Goal: Entertainment & Leisure: Consume media (video, audio)

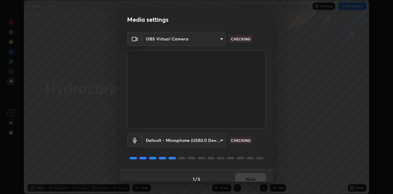
scroll to position [7, 0]
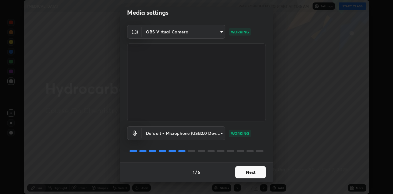
click at [248, 174] on button "Next" at bounding box center [250, 172] width 31 height 12
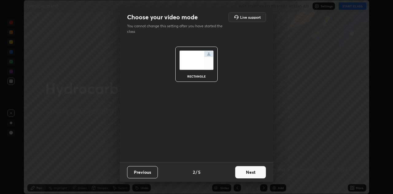
scroll to position [0, 0]
click at [250, 173] on button "Next" at bounding box center [250, 172] width 31 height 12
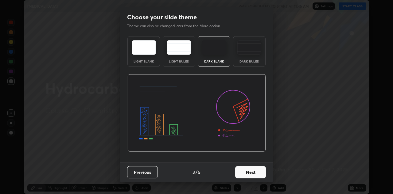
click at [251, 173] on button "Next" at bounding box center [250, 172] width 31 height 12
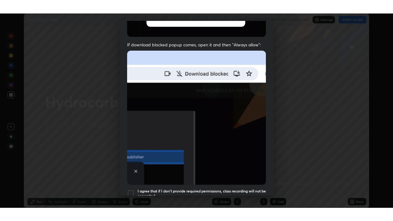
scroll to position [132, 0]
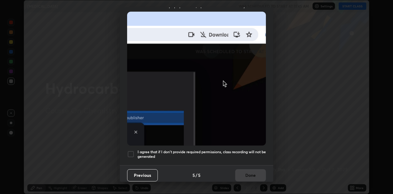
click at [131, 151] on div at bounding box center [130, 154] width 7 height 7
click at [252, 170] on button "Done" at bounding box center [250, 176] width 31 height 12
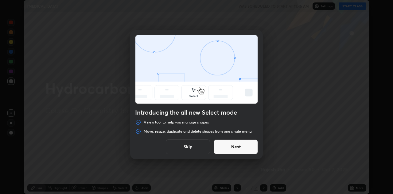
click at [200, 148] on button "Skip" at bounding box center [188, 147] width 44 height 15
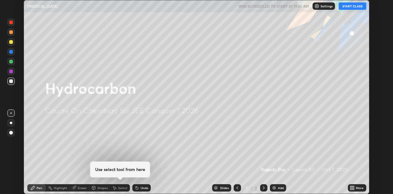
click at [350, 5] on button "START CLASS" at bounding box center [353, 5] width 28 height 7
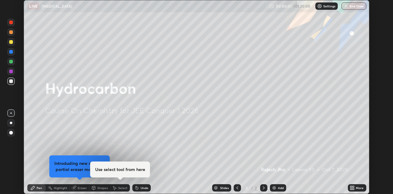
click at [355, 188] on div "More" at bounding box center [357, 188] width 18 height 7
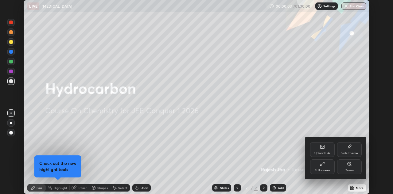
click at [324, 168] on div "Full screen" at bounding box center [322, 167] width 25 height 15
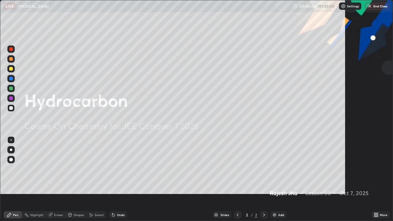
scroll to position [221, 393]
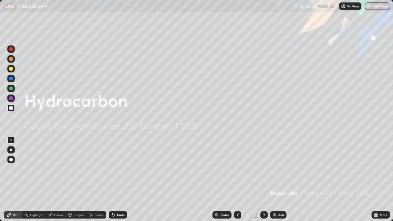
click at [276, 194] on img at bounding box center [274, 215] width 5 height 5
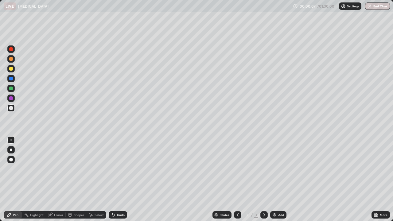
click at [14, 158] on div at bounding box center [10, 159] width 7 height 7
click at [11, 87] on div at bounding box center [11, 89] width 4 height 4
click at [11, 58] on div at bounding box center [11, 59] width 4 height 4
click at [60, 194] on div "Eraser" at bounding box center [58, 214] width 9 height 3
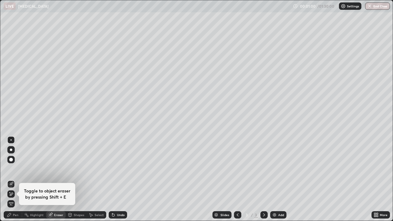
click at [16, 194] on div "Pen" at bounding box center [16, 214] width 6 height 3
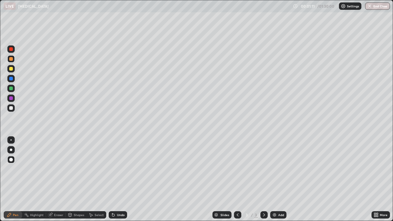
click at [11, 107] on div at bounding box center [11, 108] width 4 height 4
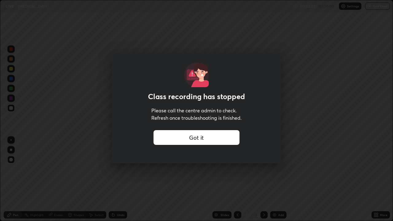
click at [217, 138] on div "Got it" at bounding box center [197, 137] width 86 height 15
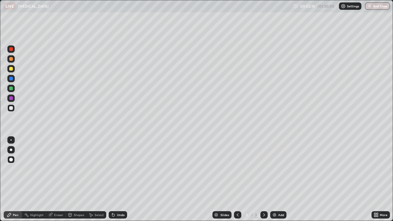
click at [10, 59] on div at bounding box center [11, 59] width 4 height 4
click at [11, 109] on div at bounding box center [11, 108] width 4 height 4
click at [276, 194] on img at bounding box center [274, 215] width 5 height 5
click at [10, 68] on div at bounding box center [11, 69] width 4 height 4
click at [11, 108] on div at bounding box center [11, 108] width 4 height 4
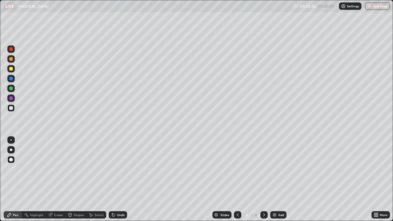
click at [9, 69] on div at bounding box center [11, 69] width 4 height 4
click at [8, 108] on div at bounding box center [10, 107] width 7 height 7
click at [10, 70] on div at bounding box center [11, 69] width 4 height 4
click at [10, 108] on div at bounding box center [11, 108] width 4 height 4
click at [54, 194] on div "Eraser" at bounding box center [56, 214] width 20 height 7
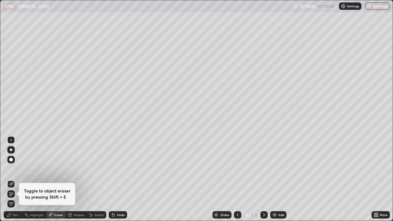
click at [15, 194] on div "Pen" at bounding box center [13, 214] width 18 height 7
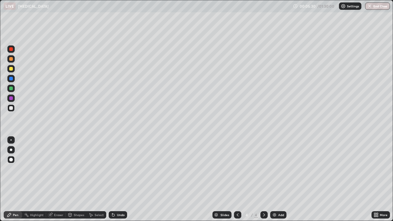
click at [273, 194] on img at bounding box center [274, 215] width 5 height 5
click at [10, 58] on div at bounding box center [11, 59] width 4 height 4
click at [10, 70] on div at bounding box center [11, 69] width 4 height 4
click at [9, 108] on div at bounding box center [11, 108] width 4 height 4
click at [11, 69] on div at bounding box center [11, 69] width 4 height 4
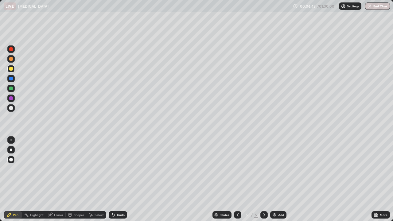
click at [11, 58] on div at bounding box center [11, 59] width 4 height 4
click at [11, 79] on div at bounding box center [11, 79] width 4 height 4
click at [8, 60] on div at bounding box center [10, 58] width 7 height 7
click at [11, 71] on div at bounding box center [10, 68] width 7 height 7
click at [10, 97] on div at bounding box center [11, 98] width 4 height 4
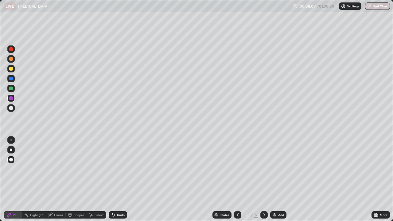
click at [12, 108] on div at bounding box center [11, 108] width 4 height 4
click at [279, 194] on div "Add" at bounding box center [281, 214] width 6 height 3
click at [12, 60] on div at bounding box center [11, 59] width 4 height 4
click at [0, 20] on div "Setting up your live class" at bounding box center [196, 110] width 393 height 221
click at [12, 69] on div at bounding box center [11, 69] width 4 height 4
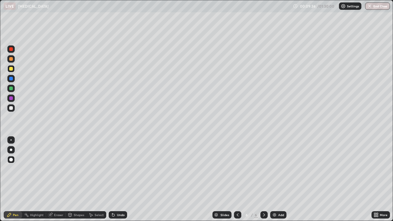
click at [56, 194] on div "Eraser" at bounding box center [58, 214] width 9 height 3
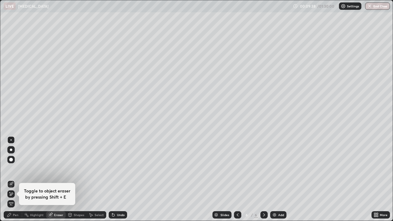
click at [17, 194] on div "Pen" at bounding box center [16, 214] width 6 height 3
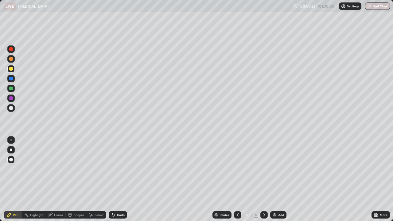
click at [10, 111] on div at bounding box center [10, 107] width 7 height 7
click at [11, 88] on div at bounding box center [11, 89] width 4 height 4
click at [11, 69] on div at bounding box center [11, 69] width 4 height 4
click at [11, 108] on div at bounding box center [11, 108] width 4 height 4
click at [57, 194] on div "Eraser" at bounding box center [56, 214] width 20 height 7
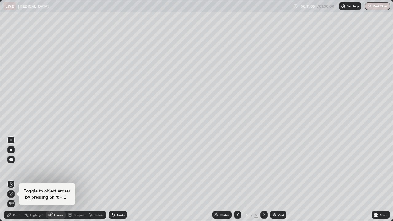
click at [14, 194] on div "Pen" at bounding box center [13, 214] width 18 height 7
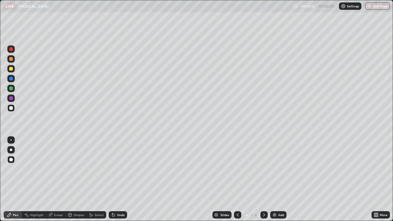
click at [11, 88] on div at bounding box center [11, 89] width 4 height 4
click at [275, 194] on img at bounding box center [274, 215] width 5 height 5
click at [11, 108] on div at bounding box center [11, 108] width 4 height 4
click at [11, 66] on div at bounding box center [10, 68] width 7 height 7
click at [10, 106] on div at bounding box center [11, 108] width 4 height 4
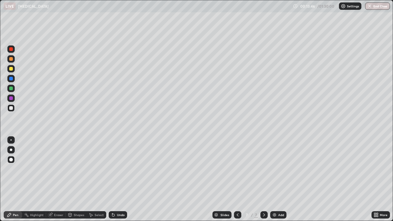
click at [40, 194] on div "Highlight" at bounding box center [37, 214] width 14 height 3
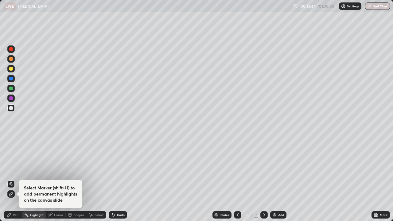
click at [55, 194] on div "Eraser" at bounding box center [56, 214] width 20 height 7
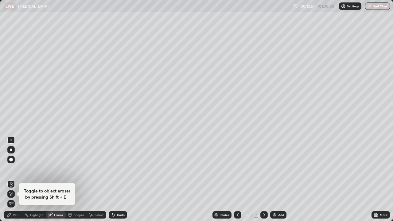
click at [18, 194] on div "Pen" at bounding box center [16, 214] width 6 height 3
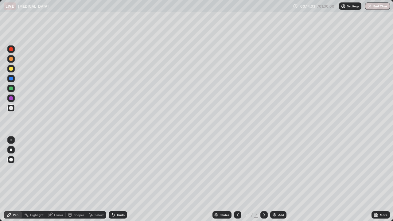
click at [11, 90] on div at bounding box center [11, 89] width 4 height 4
click at [10, 58] on div at bounding box center [11, 59] width 4 height 4
click at [11, 85] on div at bounding box center [10, 88] width 7 height 7
click at [13, 61] on div at bounding box center [10, 58] width 7 height 7
click at [11, 108] on div at bounding box center [11, 108] width 4 height 4
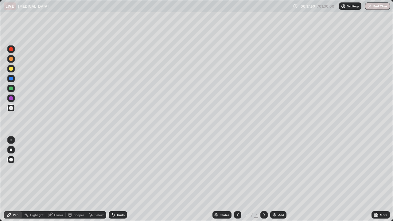
click at [272, 194] on img at bounding box center [274, 215] width 5 height 5
click at [56, 194] on div "Eraser" at bounding box center [56, 214] width 20 height 7
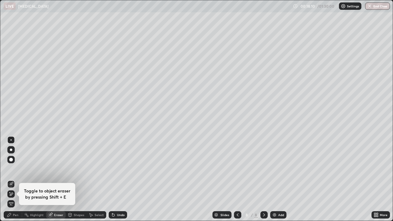
click at [14, 194] on div "Pen" at bounding box center [13, 214] width 18 height 7
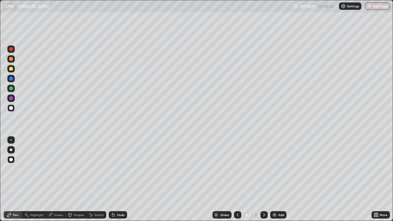
click at [55, 194] on div "Eraser" at bounding box center [58, 214] width 9 height 3
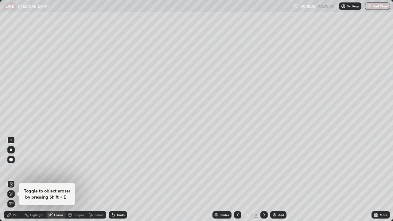
click at [16, 194] on div "Pen" at bounding box center [16, 214] width 6 height 3
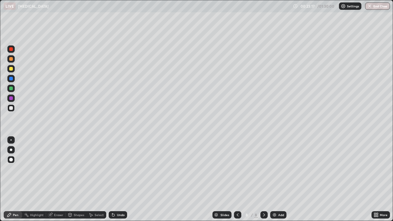
click at [277, 194] on div "Add" at bounding box center [278, 214] width 16 height 7
click at [12, 68] on div at bounding box center [11, 69] width 4 height 4
click at [77, 194] on div "Shapes" at bounding box center [79, 214] width 10 height 3
click at [55, 194] on div "Eraser" at bounding box center [58, 214] width 9 height 3
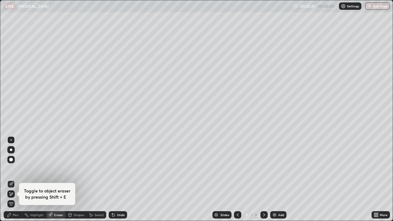
click at [21, 194] on div "Pen" at bounding box center [13, 214] width 18 height 7
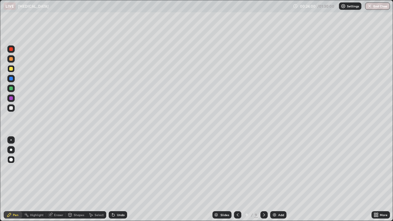
click at [11, 61] on div at bounding box center [10, 58] width 7 height 7
click at [11, 108] on div at bounding box center [11, 108] width 4 height 4
click at [10, 60] on div at bounding box center [11, 59] width 4 height 4
click at [59, 194] on div "Eraser" at bounding box center [58, 214] width 9 height 3
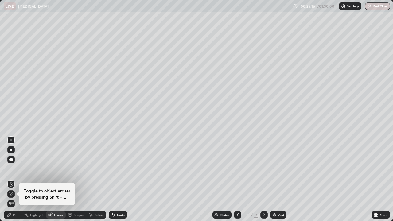
click at [17, 194] on div "Pen" at bounding box center [16, 214] width 6 height 3
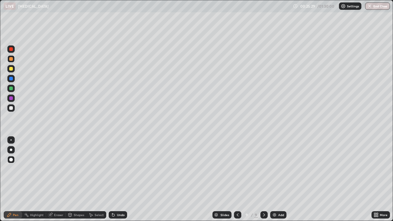
click at [279, 194] on div "Add" at bounding box center [281, 214] width 6 height 3
click at [11, 97] on div at bounding box center [11, 98] width 4 height 4
click at [12, 107] on div at bounding box center [11, 108] width 4 height 4
click at [11, 68] on div at bounding box center [11, 69] width 4 height 4
click at [57, 194] on div "Eraser" at bounding box center [58, 214] width 9 height 3
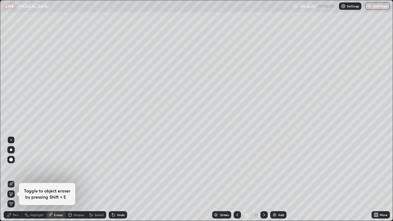
click at [16, 194] on div "Pen" at bounding box center [16, 214] width 6 height 3
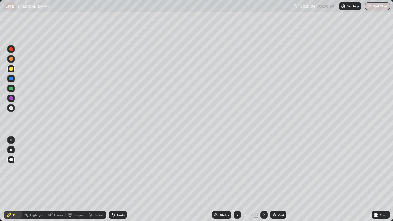
click at [11, 107] on div at bounding box center [11, 108] width 4 height 4
click at [277, 194] on div "Add" at bounding box center [278, 214] width 16 height 7
click at [11, 60] on div at bounding box center [11, 59] width 4 height 4
click at [10, 67] on div at bounding box center [11, 69] width 4 height 4
click at [236, 194] on icon at bounding box center [237, 215] width 5 height 5
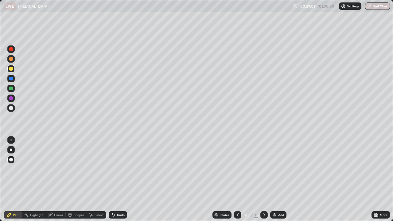
click at [264, 194] on icon at bounding box center [264, 215] width 5 height 5
click at [11, 109] on div at bounding box center [11, 108] width 4 height 4
click at [11, 70] on div at bounding box center [11, 69] width 4 height 4
click at [11, 108] on div at bounding box center [11, 108] width 4 height 4
click at [10, 88] on div at bounding box center [11, 89] width 4 height 4
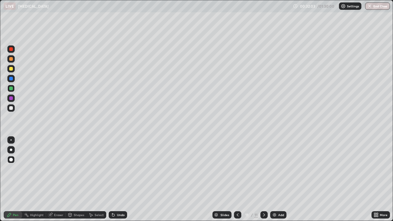
click at [10, 109] on div at bounding box center [11, 108] width 4 height 4
click at [388, 194] on div "More" at bounding box center [381, 214] width 18 height 7
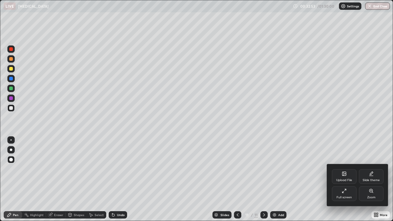
click at [182, 194] on div at bounding box center [196, 110] width 393 height 221
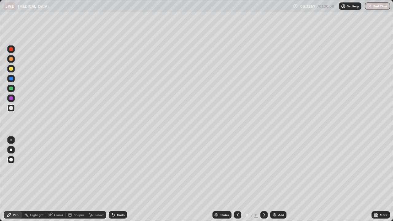
click at [9, 59] on div at bounding box center [11, 59] width 4 height 4
click at [10, 69] on div at bounding box center [11, 69] width 4 height 4
click at [11, 108] on div at bounding box center [11, 108] width 4 height 4
click at [275, 194] on img at bounding box center [274, 215] width 5 height 5
click at [277, 194] on div "Add" at bounding box center [278, 214] width 16 height 7
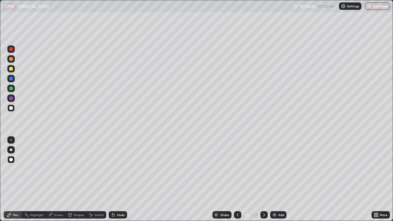
click at [11, 68] on div at bounding box center [11, 69] width 4 height 4
click at [10, 59] on div at bounding box center [11, 59] width 4 height 4
click at [55, 194] on div "Eraser" at bounding box center [58, 214] width 9 height 3
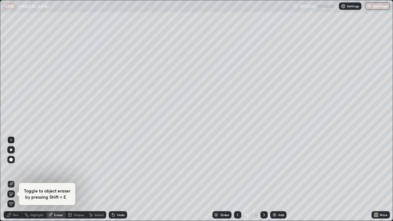
click at [14, 194] on div "Pen" at bounding box center [16, 214] width 6 height 3
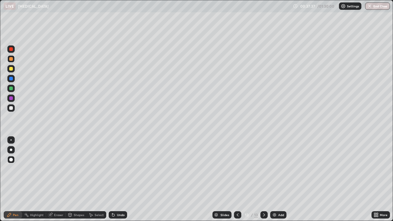
click at [10, 110] on div at bounding box center [11, 108] width 4 height 4
click at [9, 68] on div at bounding box center [11, 69] width 4 height 4
click at [275, 194] on img at bounding box center [274, 215] width 5 height 5
click at [8, 109] on div at bounding box center [10, 107] width 7 height 7
click at [10, 66] on div at bounding box center [10, 68] width 7 height 7
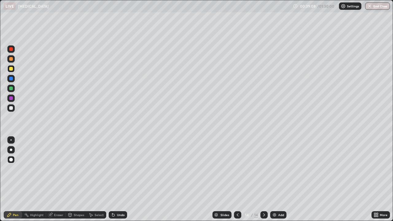
click at [11, 109] on div at bounding box center [11, 108] width 4 height 4
click at [11, 68] on div at bounding box center [11, 69] width 4 height 4
click at [56, 194] on div "Eraser" at bounding box center [58, 214] width 9 height 3
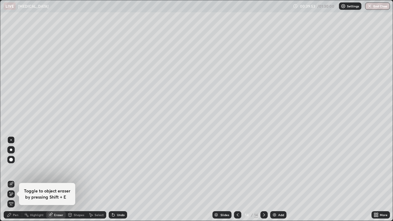
click at [14, 194] on div "Pen" at bounding box center [16, 214] width 6 height 3
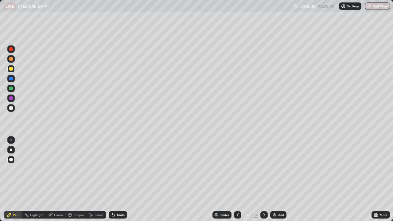
click at [10, 59] on div at bounding box center [11, 59] width 4 height 4
click at [279, 194] on div "Add" at bounding box center [281, 214] width 6 height 3
click at [11, 108] on div at bounding box center [11, 108] width 4 height 4
click at [11, 59] on div at bounding box center [11, 59] width 4 height 4
click at [13, 110] on div at bounding box center [10, 107] width 7 height 7
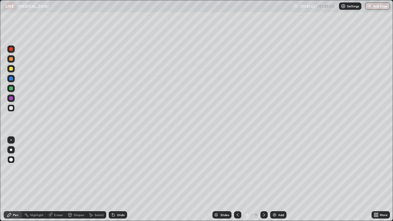
click at [56, 194] on div "Eraser" at bounding box center [58, 214] width 9 height 3
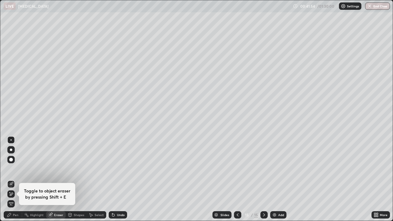
click at [17, 194] on div "Pen" at bounding box center [16, 214] width 6 height 3
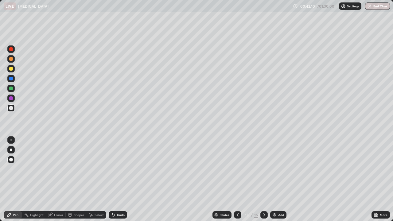
click at [10, 68] on div at bounding box center [11, 69] width 4 height 4
click at [11, 59] on div at bounding box center [11, 59] width 4 height 4
click at [53, 194] on div "Eraser" at bounding box center [56, 214] width 20 height 7
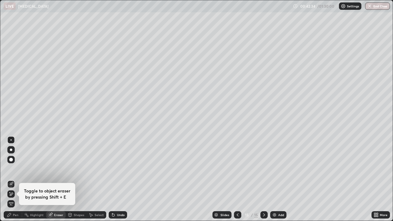
click at [15, 194] on div "Pen" at bounding box center [16, 214] width 6 height 3
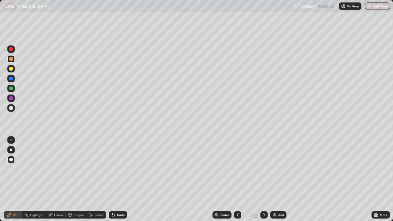
click at [11, 69] on div at bounding box center [11, 69] width 4 height 4
click at [273, 194] on img at bounding box center [274, 215] width 5 height 5
click at [10, 88] on div at bounding box center [11, 89] width 4 height 4
click at [11, 69] on div at bounding box center [11, 69] width 4 height 4
click at [54, 194] on div "Eraser" at bounding box center [58, 214] width 9 height 3
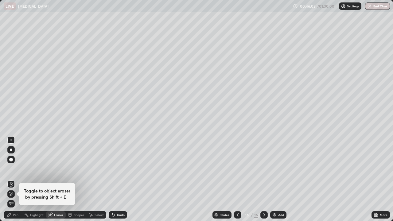
click at [17, 194] on div "Pen" at bounding box center [16, 214] width 6 height 3
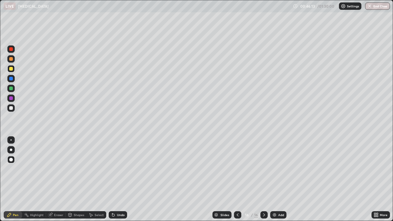
click at [53, 194] on div "Eraser" at bounding box center [56, 214] width 20 height 7
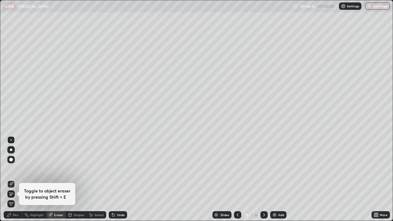
click at [12, 194] on div "Pen" at bounding box center [13, 214] width 18 height 7
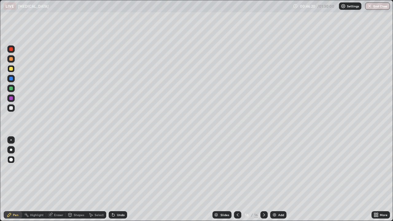
click at [54, 194] on div "Eraser" at bounding box center [58, 214] width 9 height 3
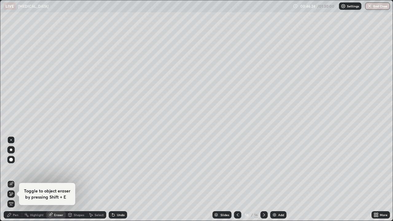
click at [17, 194] on div "Pen" at bounding box center [16, 214] width 6 height 3
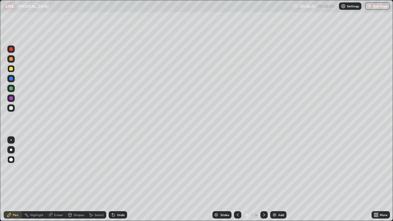
click at [11, 108] on div at bounding box center [11, 108] width 4 height 4
click at [14, 65] on div at bounding box center [10, 69] width 7 height 10
click at [11, 58] on div at bounding box center [11, 59] width 4 height 4
click at [275, 194] on img at bounding box center [274, 215] width 5 height 5
click at [11, 69] on div at bounding box center [11, 69] width 4 height 4
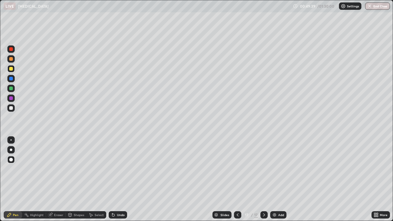
click at [12, 107] on div at bounding box center [11, 108] width 4 height 4
click at [279, 194] on div "Add" at bounding box center [281, 214] width 6 height 3
click at [56, 194] on div "Eraser" at bounding box center [56, 214] width 20 height 7
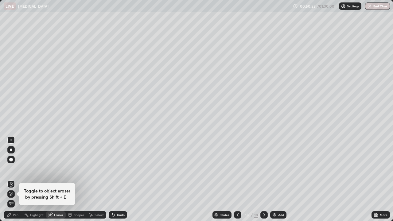
click at [17, 194] on div "Pen" at bounding box center [16, 214] width 6 height 3
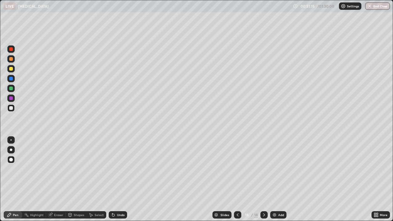
click at [9, 90] on div at bounding box center [10, 88] width 7 height 7
click at [14, 107] on div at bounding box center [10, 107] width 7 height 7
click at [276, 194] on img at bounding box center [274, 215] width 5 height 5
click at [10, 60] on div at bounding box center [11, 59] width 4 height 4
click at [11, 109] on div at bounding box center [11, 108] width 4 height 4
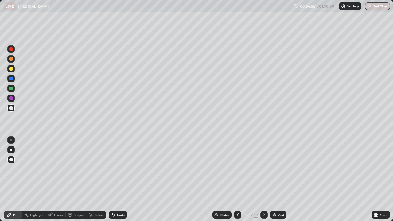
click at [55, 194] on div "Eraser" at bounding box center [58, 214] width 9 height 3
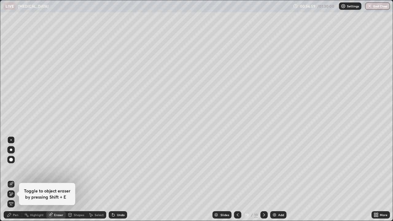
click at [18, 194] on div "Pen" at bounding box center [16, 214] width 6 height 3
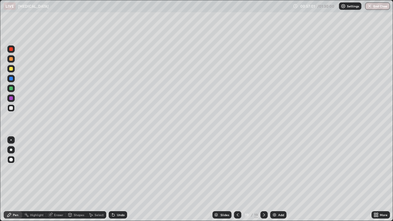
click at [11, 59] on div at bounding box center [11, 59] width 4 height 4
click at [11, 108] on div at bounding box center [11, 108] width 4 height 4
click at [9, 88] on div at bounding box center [11, 89] width 4 height 4
click at [10, 110] on div at bounding box center [11, 108] width 4 height 4
click at [275, 194] on img at bounding box center [274, 215] width 5 height 5
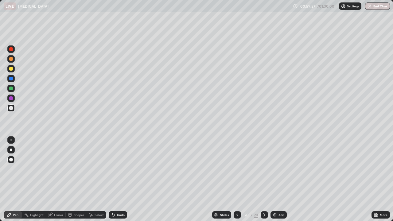
click at [12, 59] on div at bounding box center [11, 59] width 4 height 4
click at [53, 194] on div "Eraser" at bounding box center [56, 214] width 20 height 7
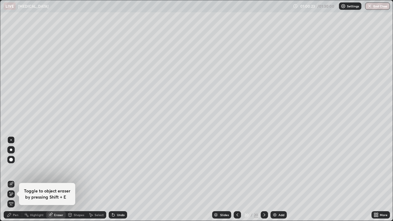
click at [17, 194] on div "Pen" at bounding box center [16, 214] width 6 height 3
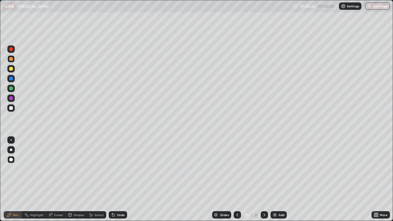
click at [12, 109] on div at bounding box center [11, 108] width 4 height 4
click at [10, 68] on div at bounding box center [11, 69] width 4 height 4
click at [11, 109] on div at bounding box center [11, 108] width 4 height 4
click at [381, 5] on button "End Class" at bounding box center [377, 5] width 25 height 7
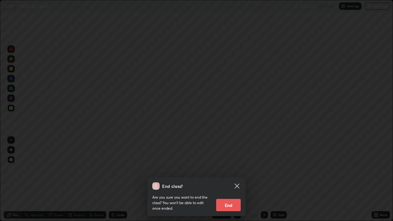
click at [229, 194] on button "End" at bounding box center [228, 205] width 25 height 12
